Goal: Transaction & Acquisition: Subscribe to service/newsletter

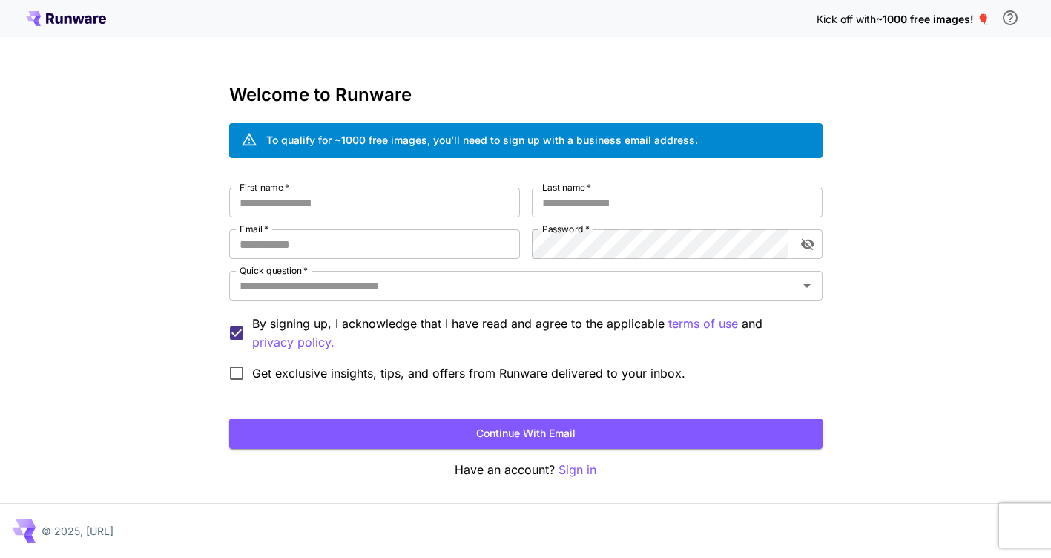
scroll to position [1, 0]
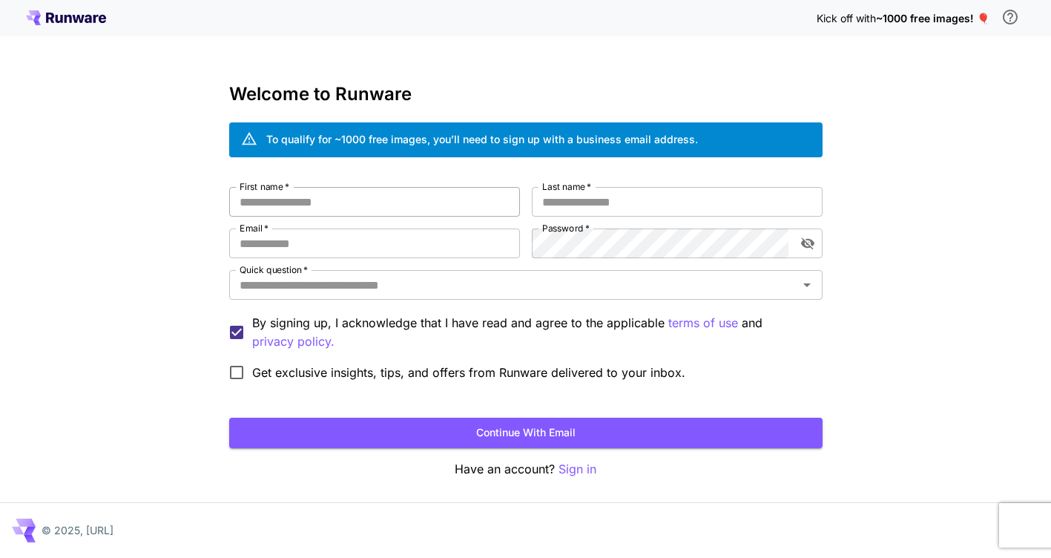
click at [478, 197] on input "First name   *" at bounding box center [374, 202] width 291 height 30
type input "***"
click at [605, 203] on input "Last name   *" at bounding box center [677, 202] width 291 height 30
type input "**"
click at [412, 254] on input "Email   *" at bounding box center [374, 243] width 291 height 30
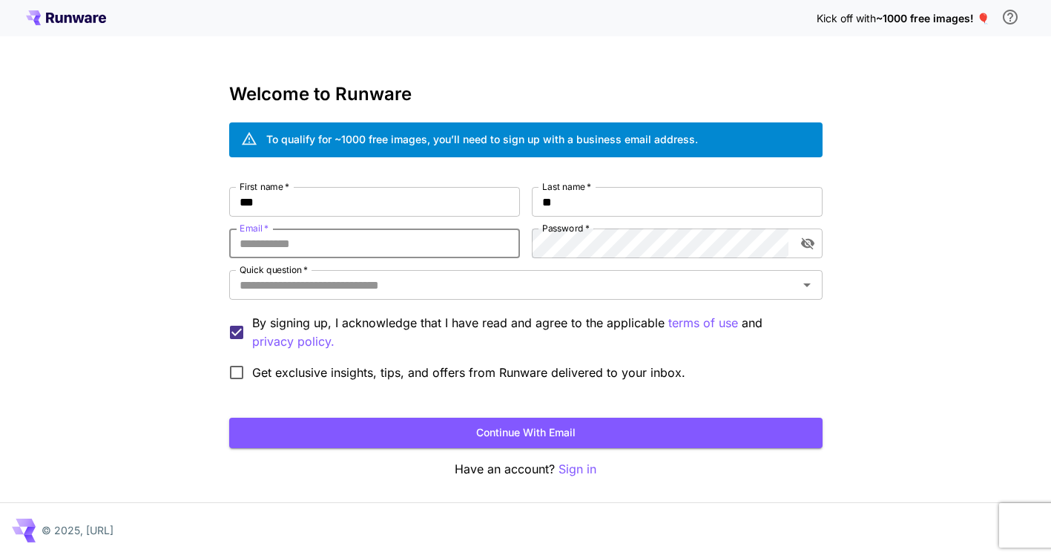
type input "**********"
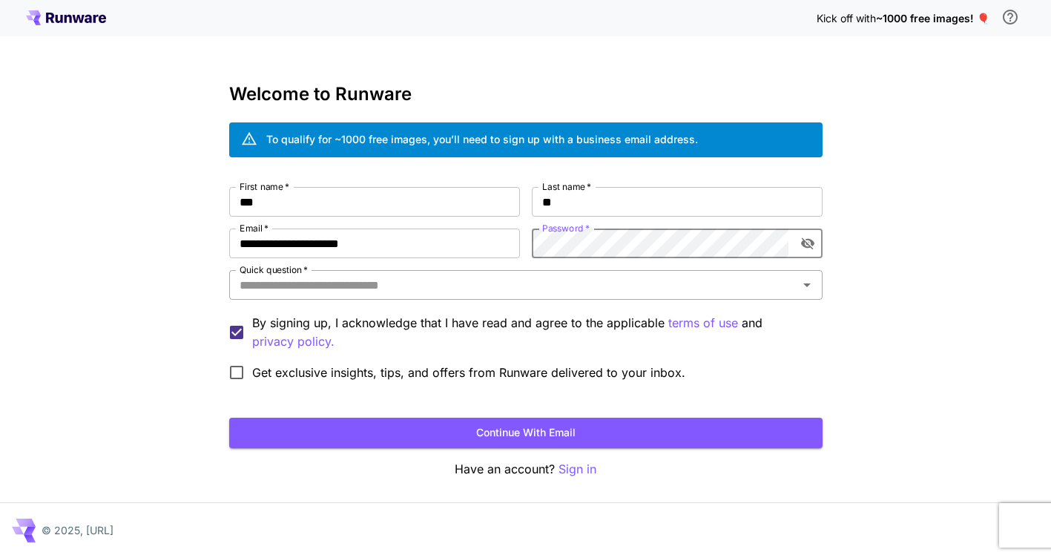
click at [535, 280] on input "Quick question   *" at bounding box center [514, 284] width 560 height 21
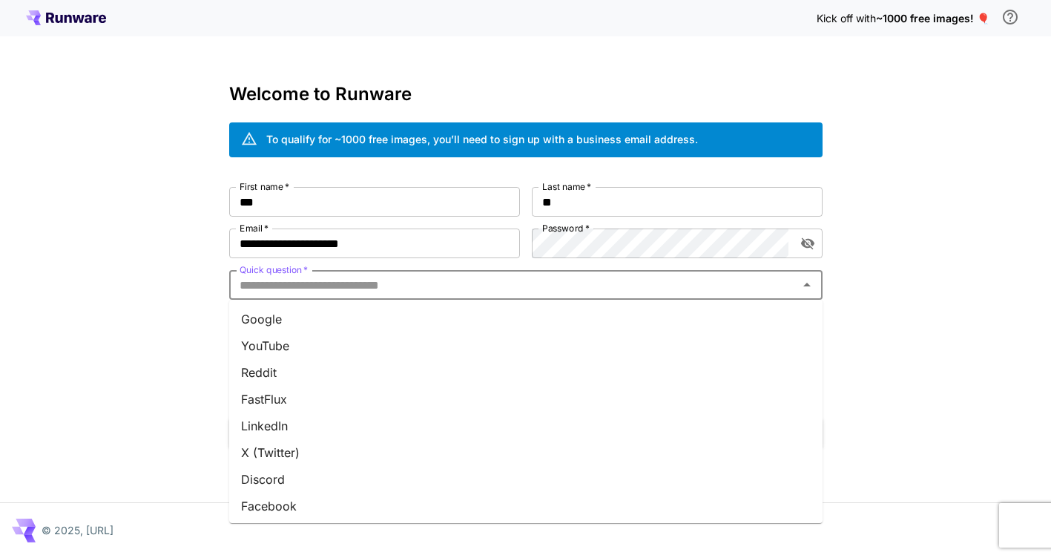
click at [429, 323] on li "Google" at bounding box center [525, 319] width 593 height 27
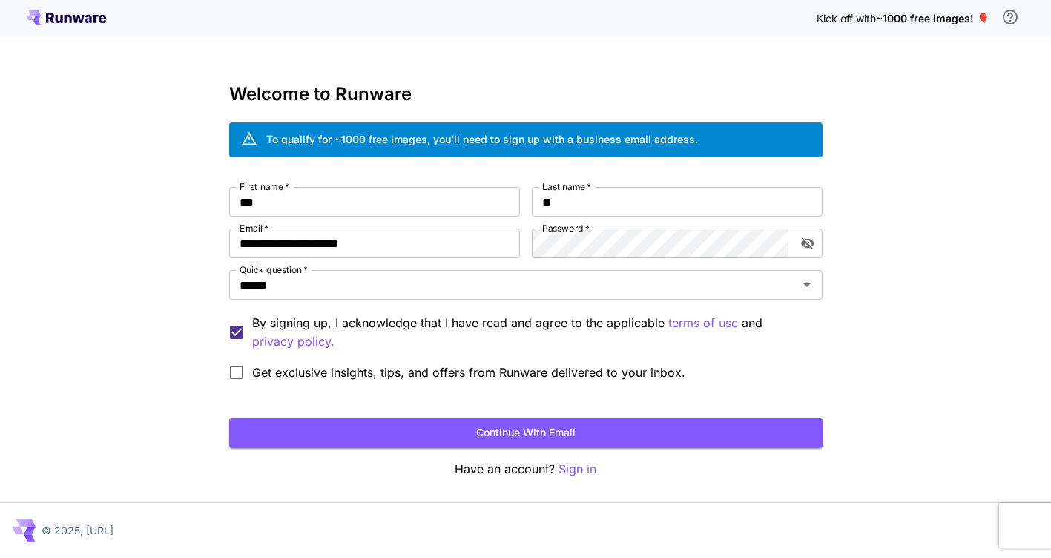
click at [532, 372] on span "Get exclusive insights, tips, and offers from Runware delivered to your inbox." at bounding box center [468, 372] width 433 height 18
click at [536, 430] on button "Continue with email" at bounding box center [525, 433] width 593 height 30
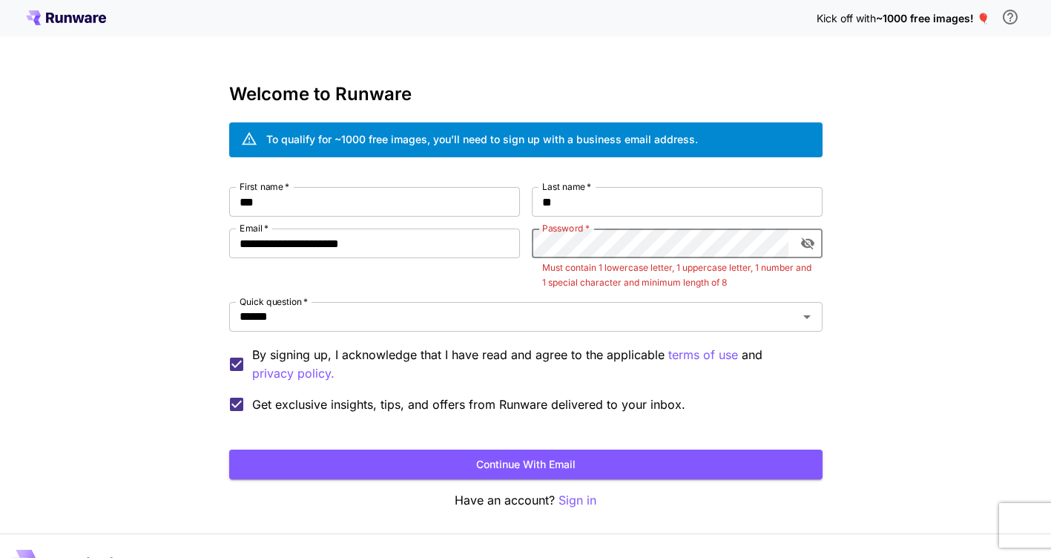
click at [814, 246] on icon "toggle password visibility" at bounding box center [807, 243] width 15 height 15
click at [229, 450] on button "Continue with email" at bounding box center [525, 465] width 593 height 30
click at [719, 457] on button "Continue with email" at bounding box center [525, 465] width 593 height 30
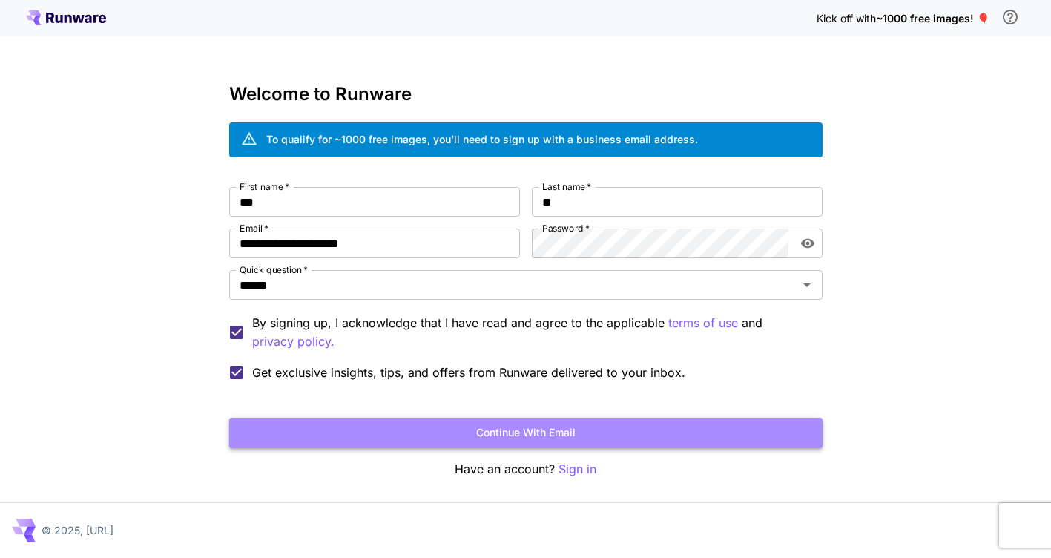
click at [733, 427] on button "Continue with email" at bounding box center [525, 433] width 593 height 30
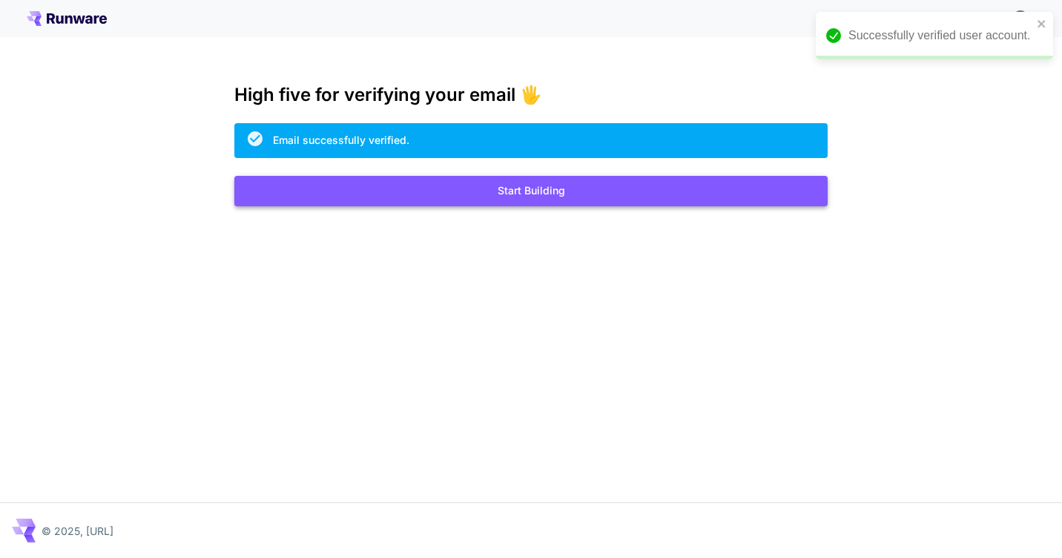
click at [547, 197] on button "Start Building" at bounding box center [530, 191] width 593 height 30
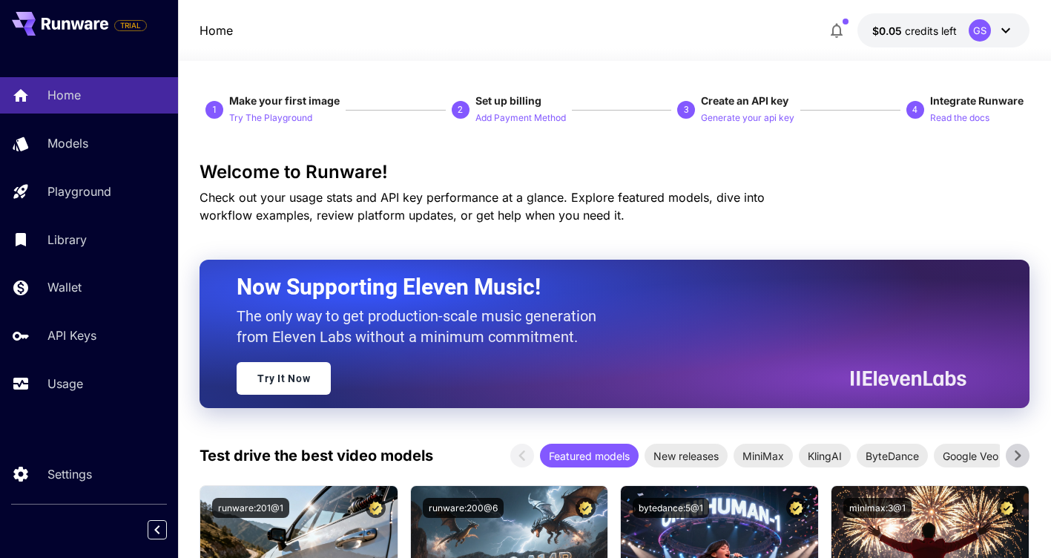
drag, startPoint x: 631, startPoint y: 176, endPoint x: 580, endPoint y: 219, distance: 66.3
click at [580, 220] on p "Check out your usage stats and API key performance at a glance. Explore feature…" at bounding box center [508, 206] width 617 height 36
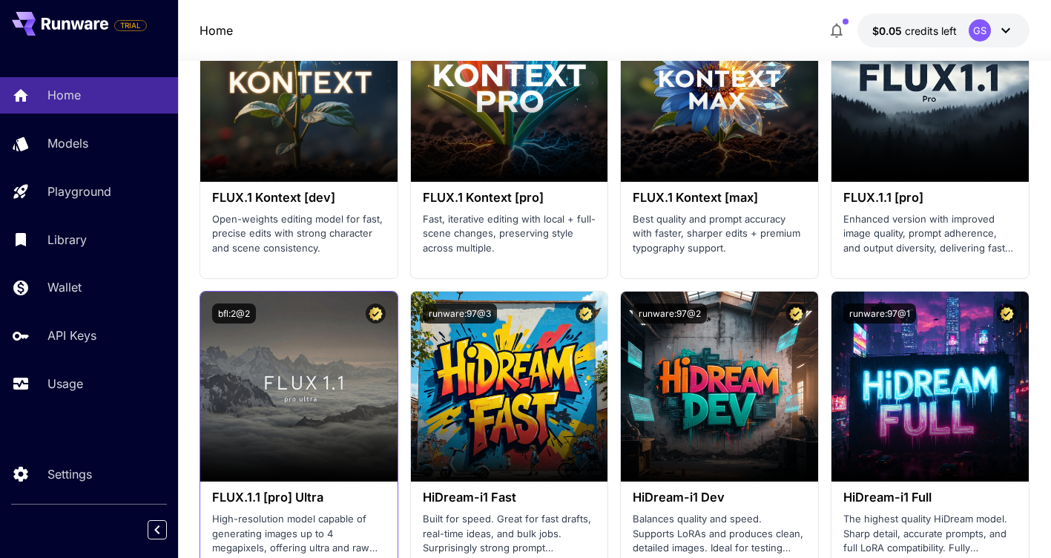
scroll to position [3759, 0]
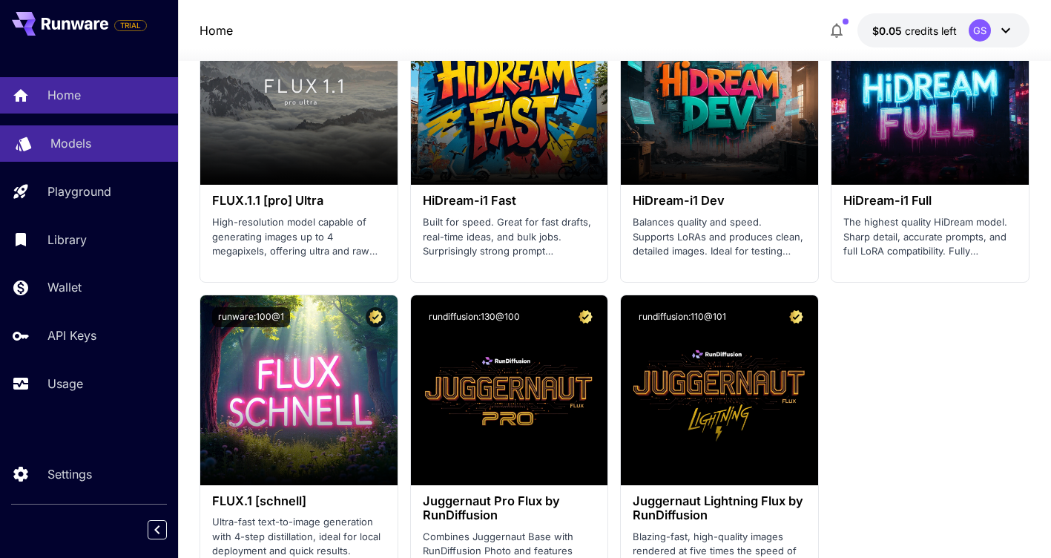
click at [110, 144] on div "Models" at bounding box center [108, 143] width 116 height 18
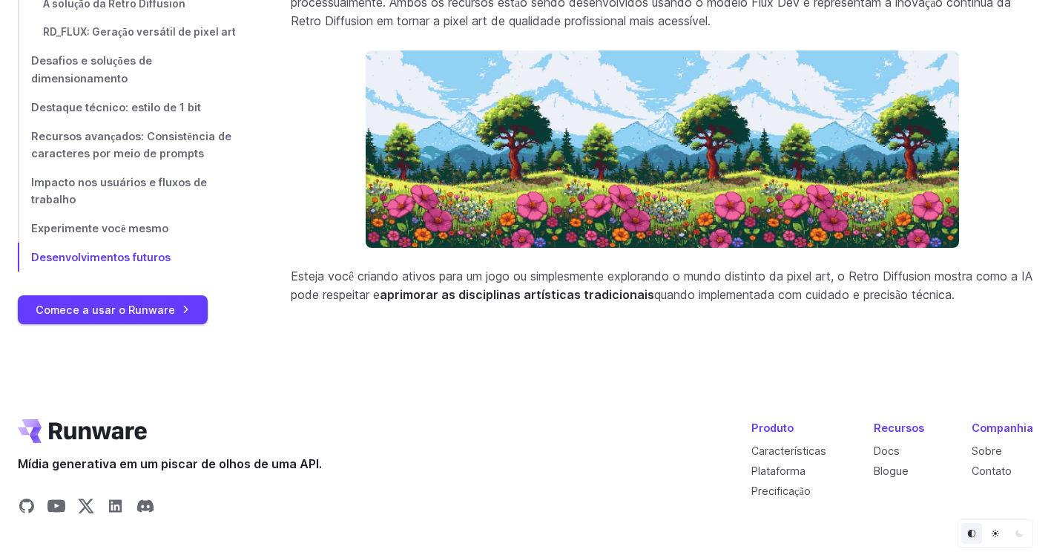
scroll to position [6574, 0]
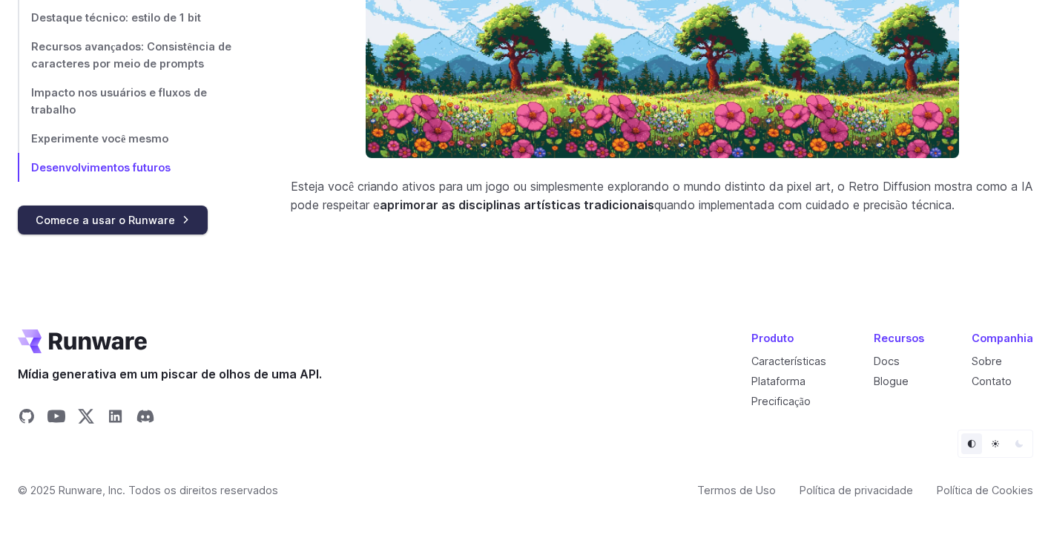
click at [169, 218] on link "Comece a usar o Runware" at bounding box center [113, 219] width 190 height 29
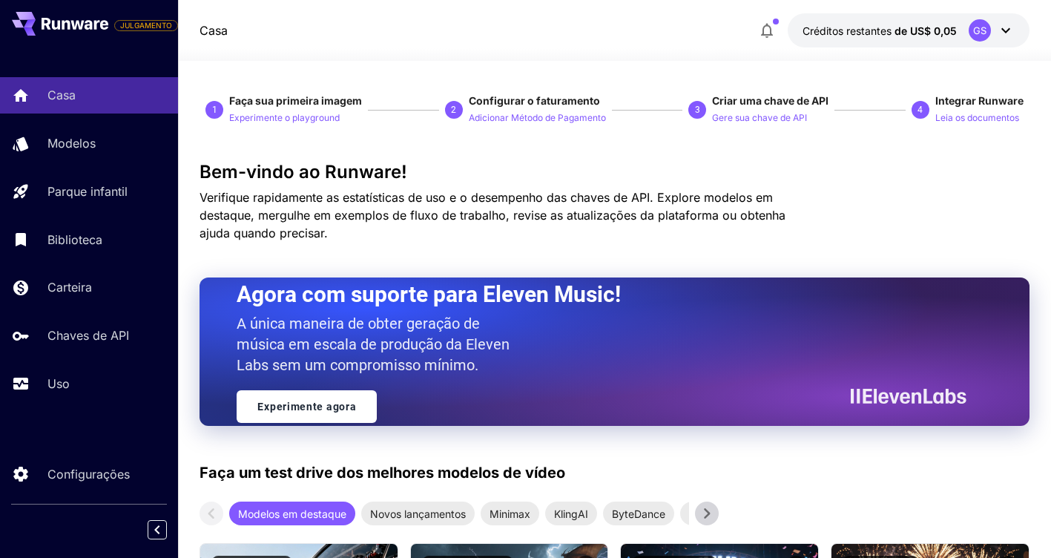
scroll to position [198, 0]
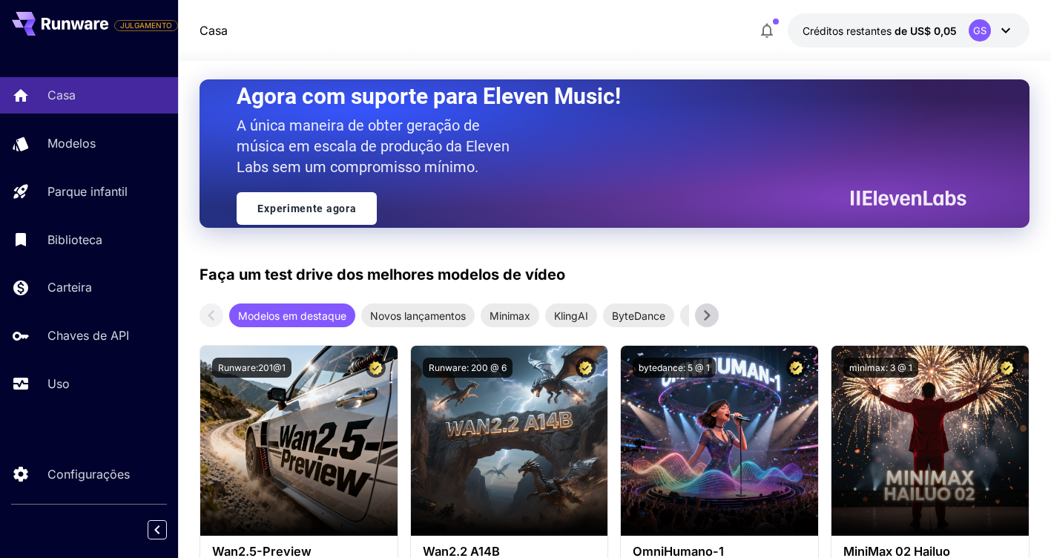
click at [711, 309] on icon at bounding box center [707, 315] width 22 height 22
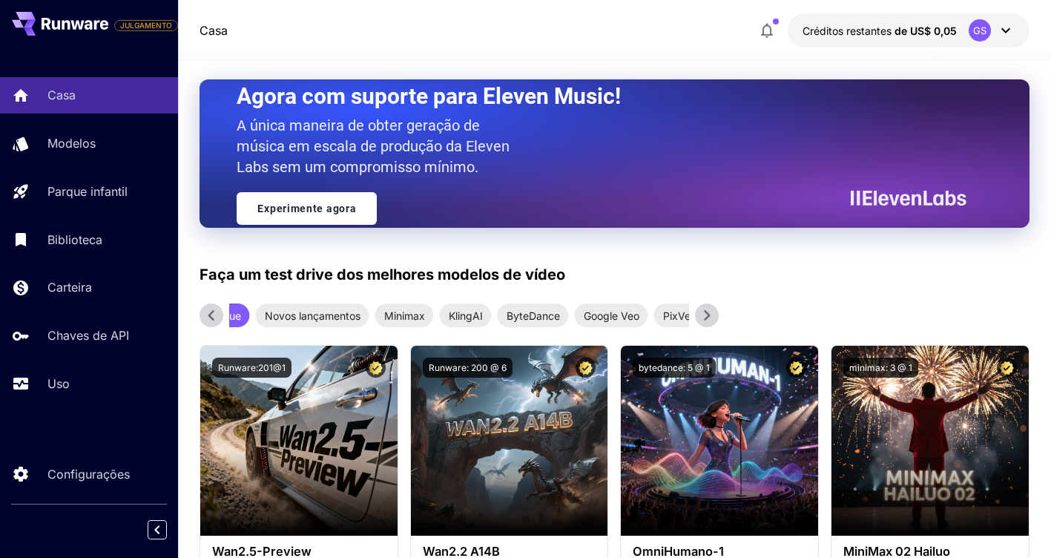
click at [711, 309] on icon at bounding box center [707, 315] width 22 height 22
click at [212, 311] on icon at bounding box center [211, 315] width 22 height 22
click at [212, 309] on icon at bounding box center [211, 315] width 22 height 22
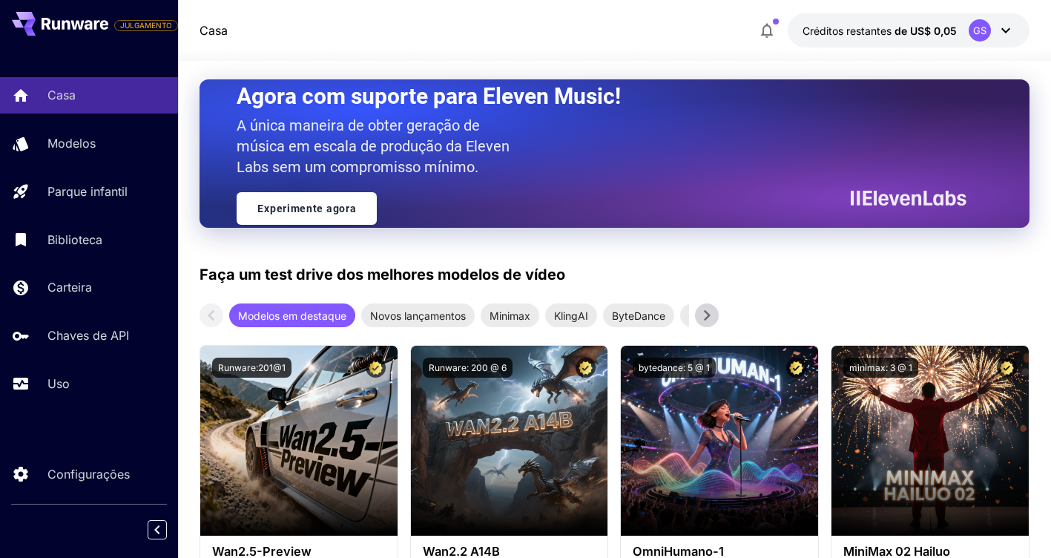
scroll to position [99, 0]
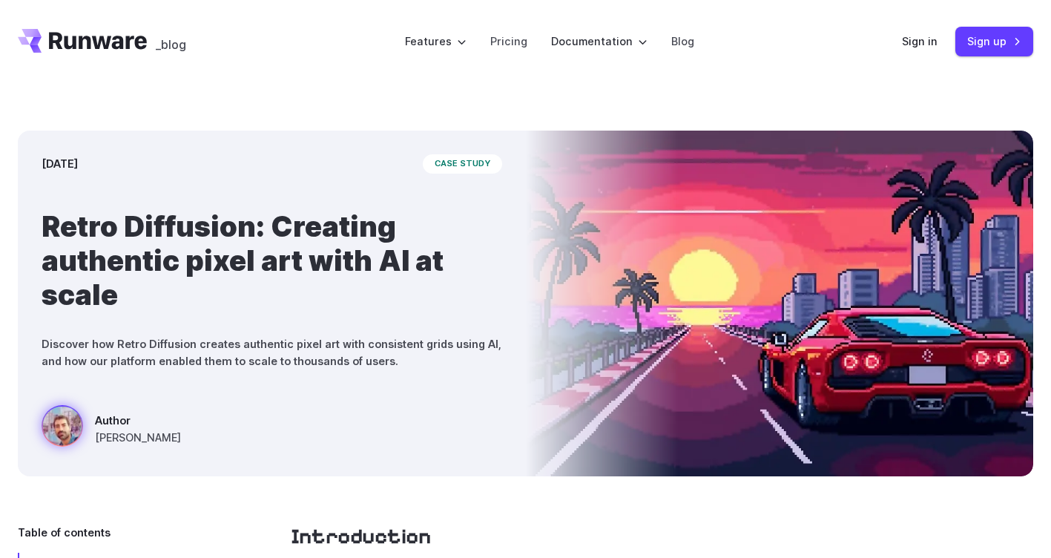
click at [673, 261] on img at bounding box center [780, 304] width 508 height 346
click at [463, 266] on h1 "Retro Diffusion: Creating authentic pixel art with AI at scale" at bounding box center [272, 260] width 461 height 102
click at [674, 40] on link "Blog" at bounding box center [682, 41] width 23 height 17
click at [770, 319] on img at bounding box center [780, 304] width 508 height 346
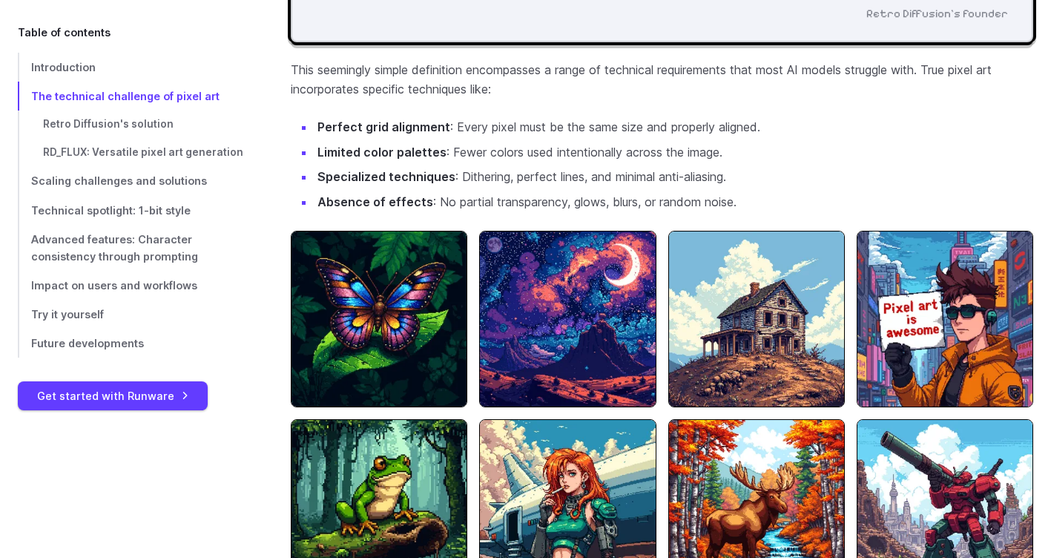
scroll to position [890, 0]
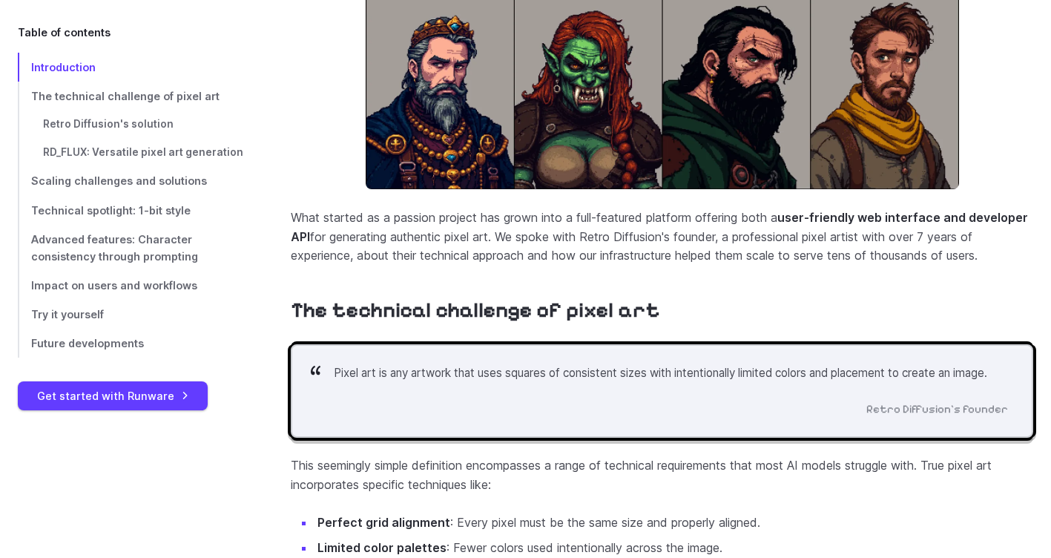
click at [455, 382] on p "Pixel art is any artwork that uses squares of consistent sizes with intentional…" at bounding box center [671, 373] width 674 height 18
click at [476, 377] on p "Pixel art is any artwork that uses squares of consistent sizes with intentional…" at bounding box center [671, 373] width 674 height 18
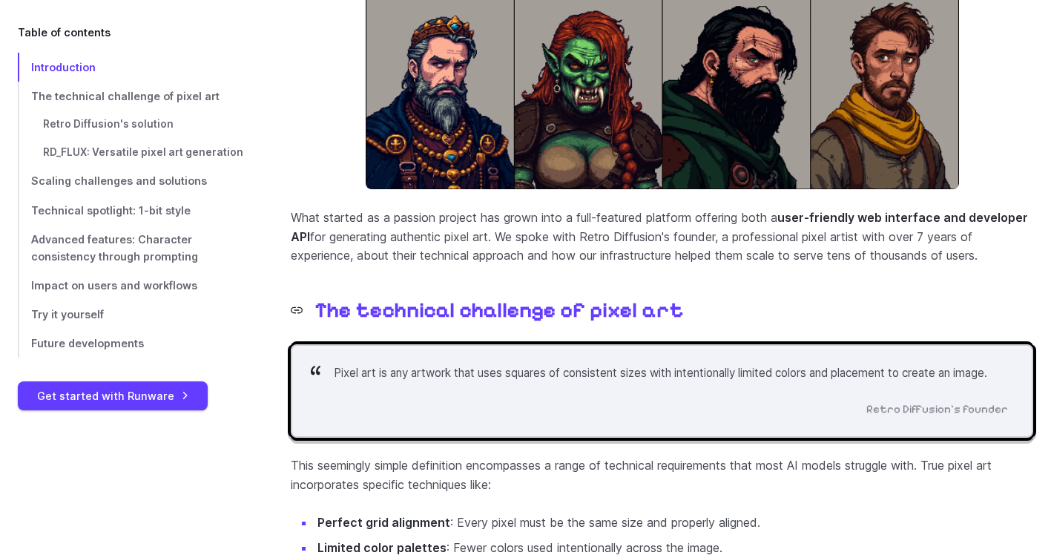
click at [547, 310] on link "The technical challenge of pixel art" at bounding box center [487, 310] width 393 height 26
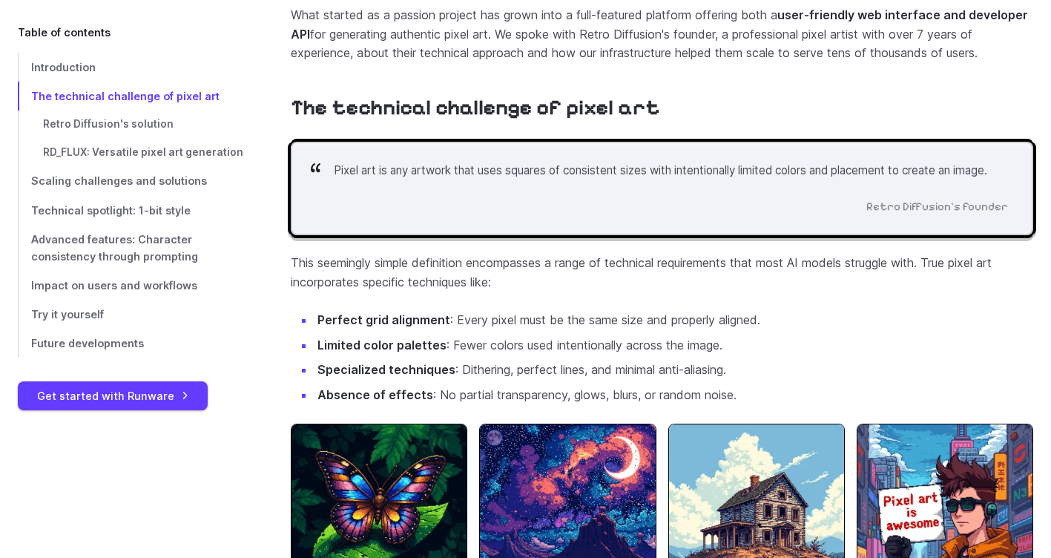
click at [429, 174] on p "Pixel art is any artwork that uses squares of consistent sizes with intentional…" at bounding box center [671, 171] width 674 height 18
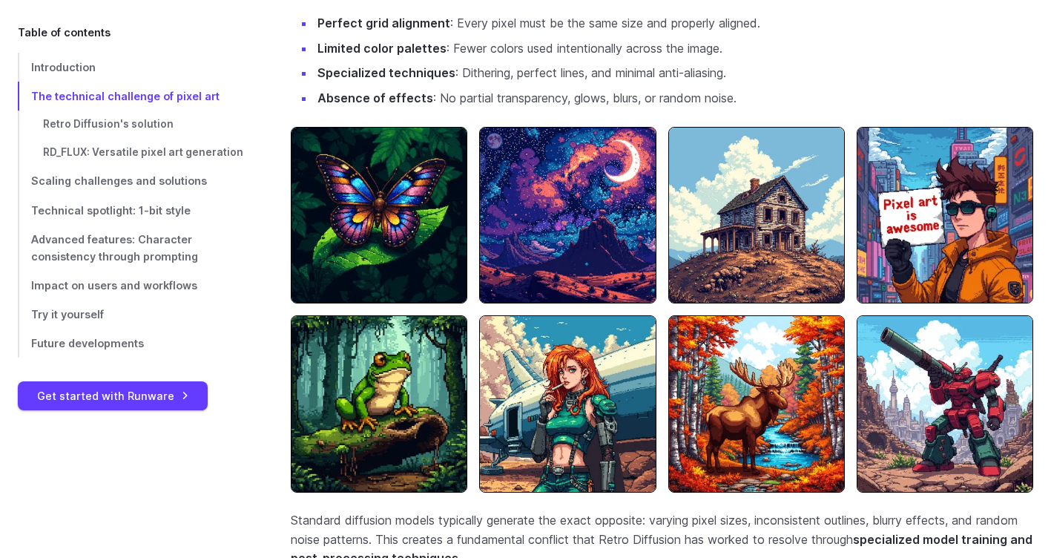
click at [403, 221] on img at bounding box center [379, 215] width 177 height 177
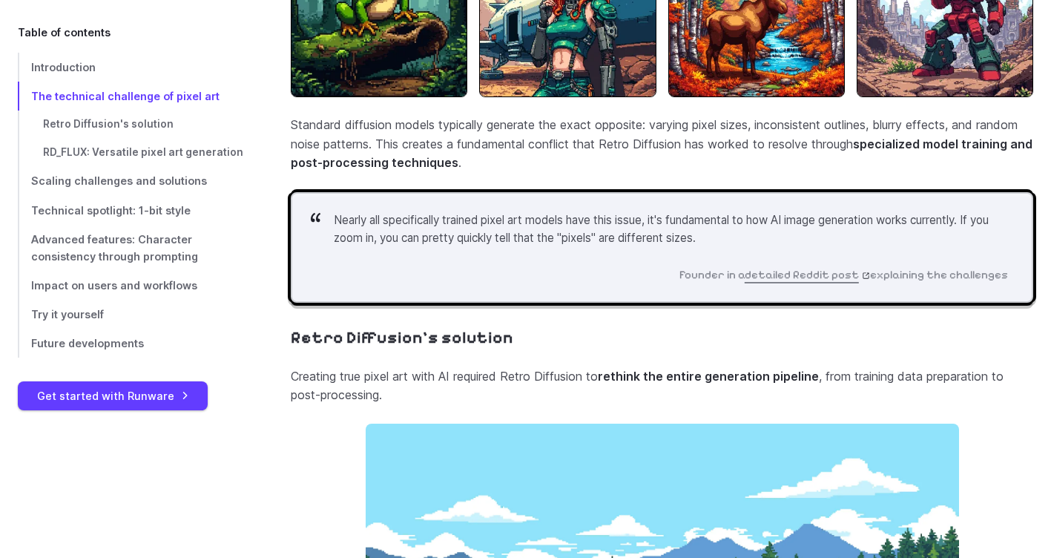
click at [513, 266] on blockquote "Nearly all specifically trained pixel art models have this issue, it's fundamen…" at bounding box center [662, 247] width 743 height 111
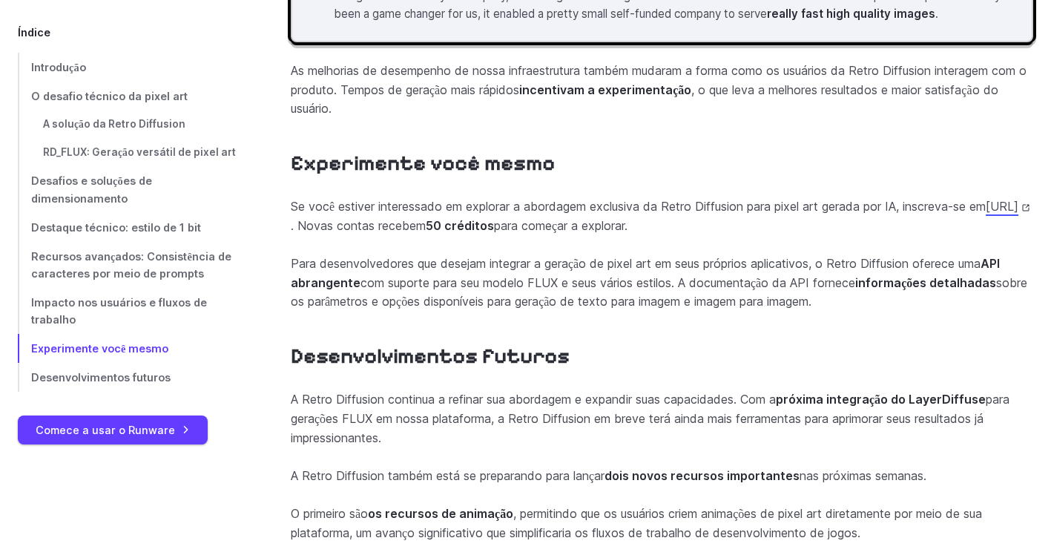
scroll to position [5664, 0]
